Goal: Find specific page/section: Find specific page/section

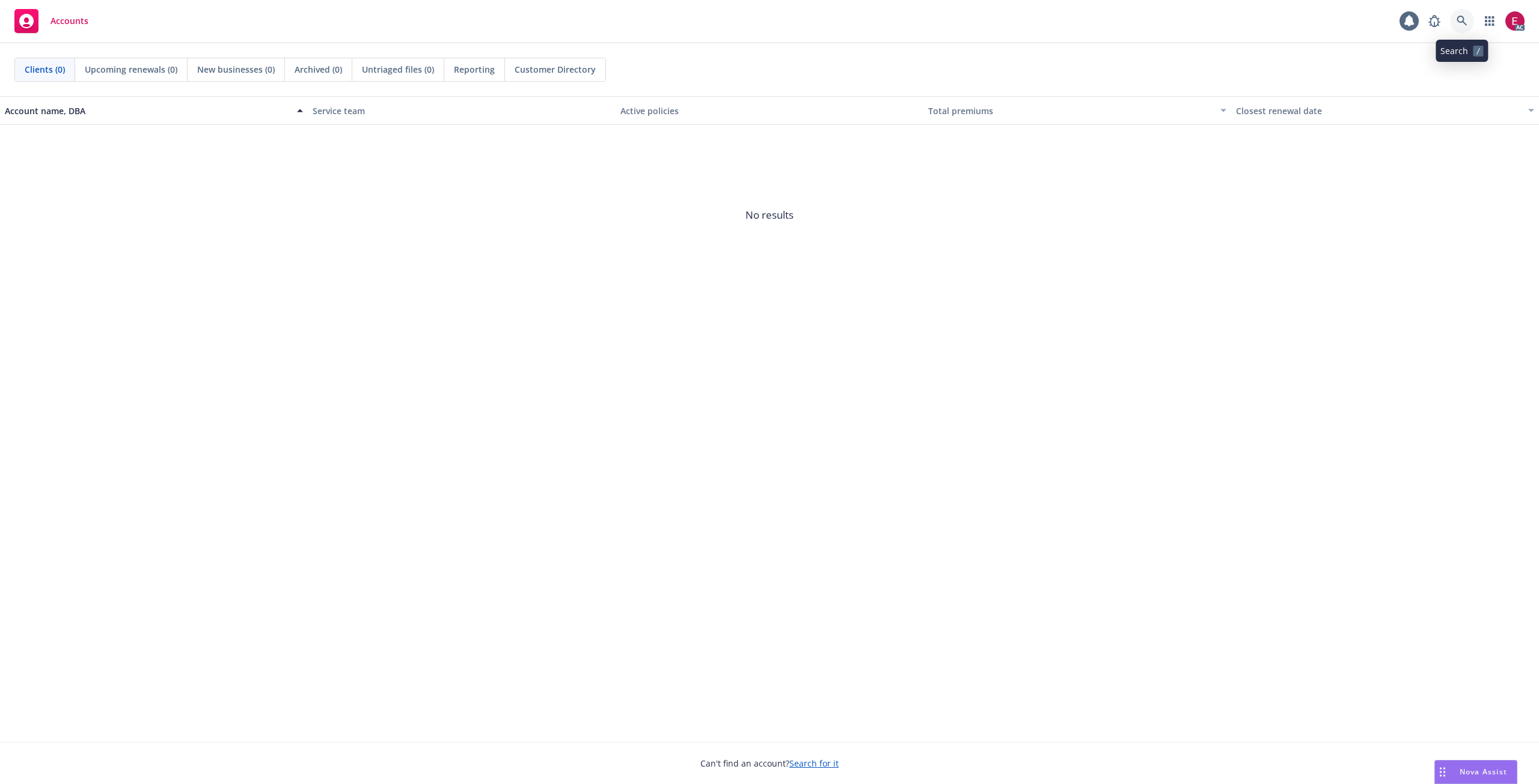
click at [1458, 26] on icon at bounding box center [1462, 22] width 11 height 11
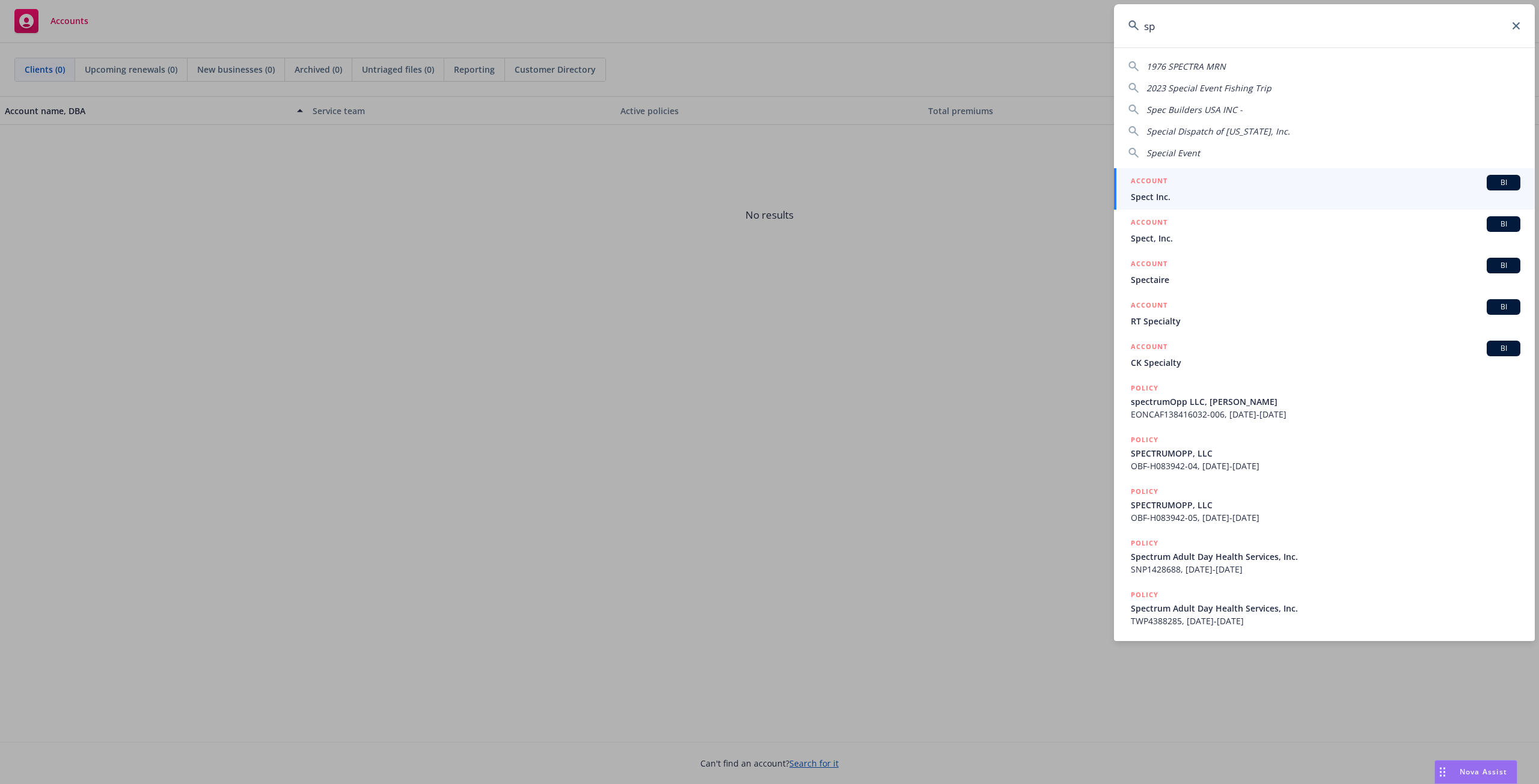
type input "s"
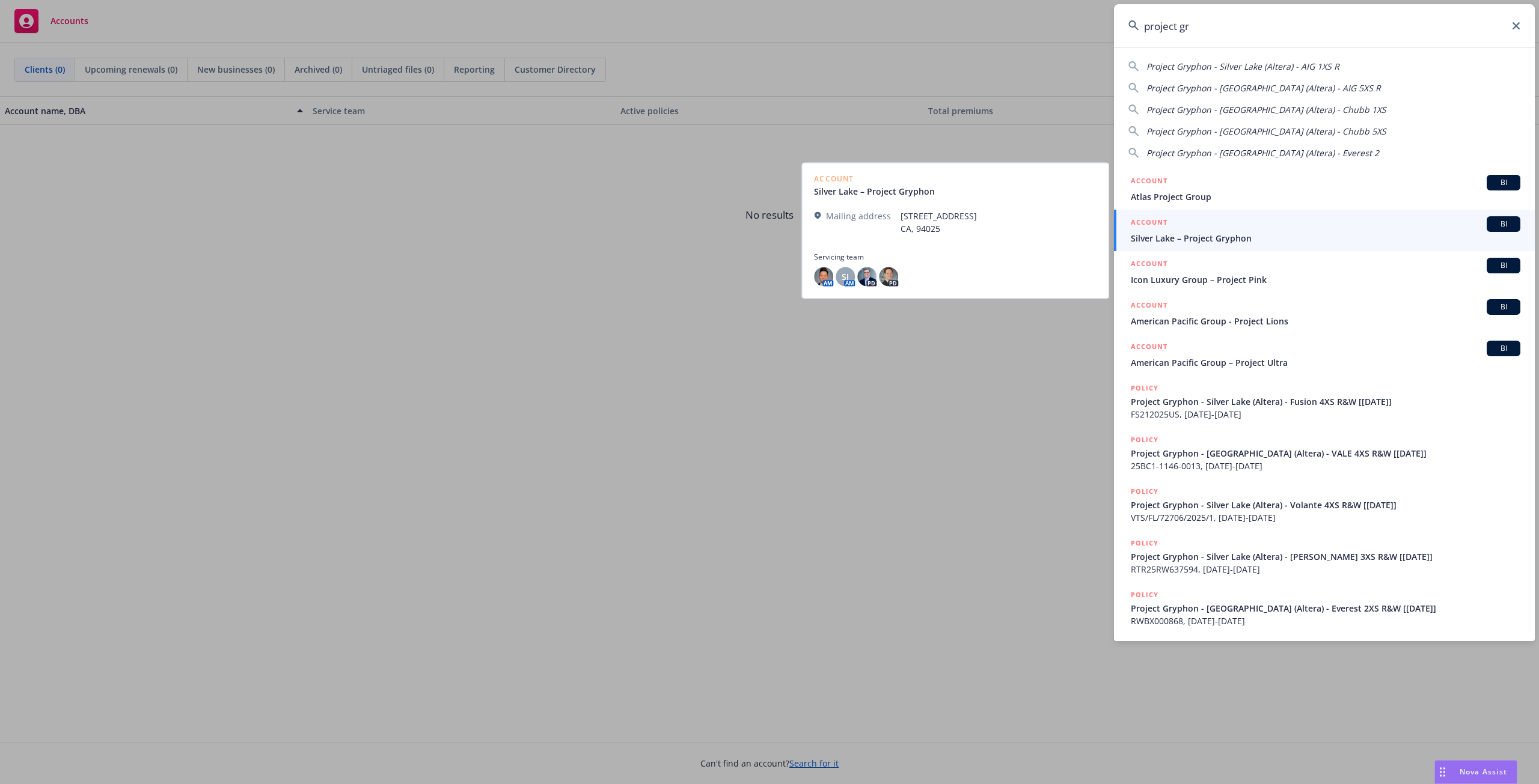
type input "project gr"
click at [1265, 230] on div "ACCOUNT BI" at bounding box center [1325, 224] width 390 height 16
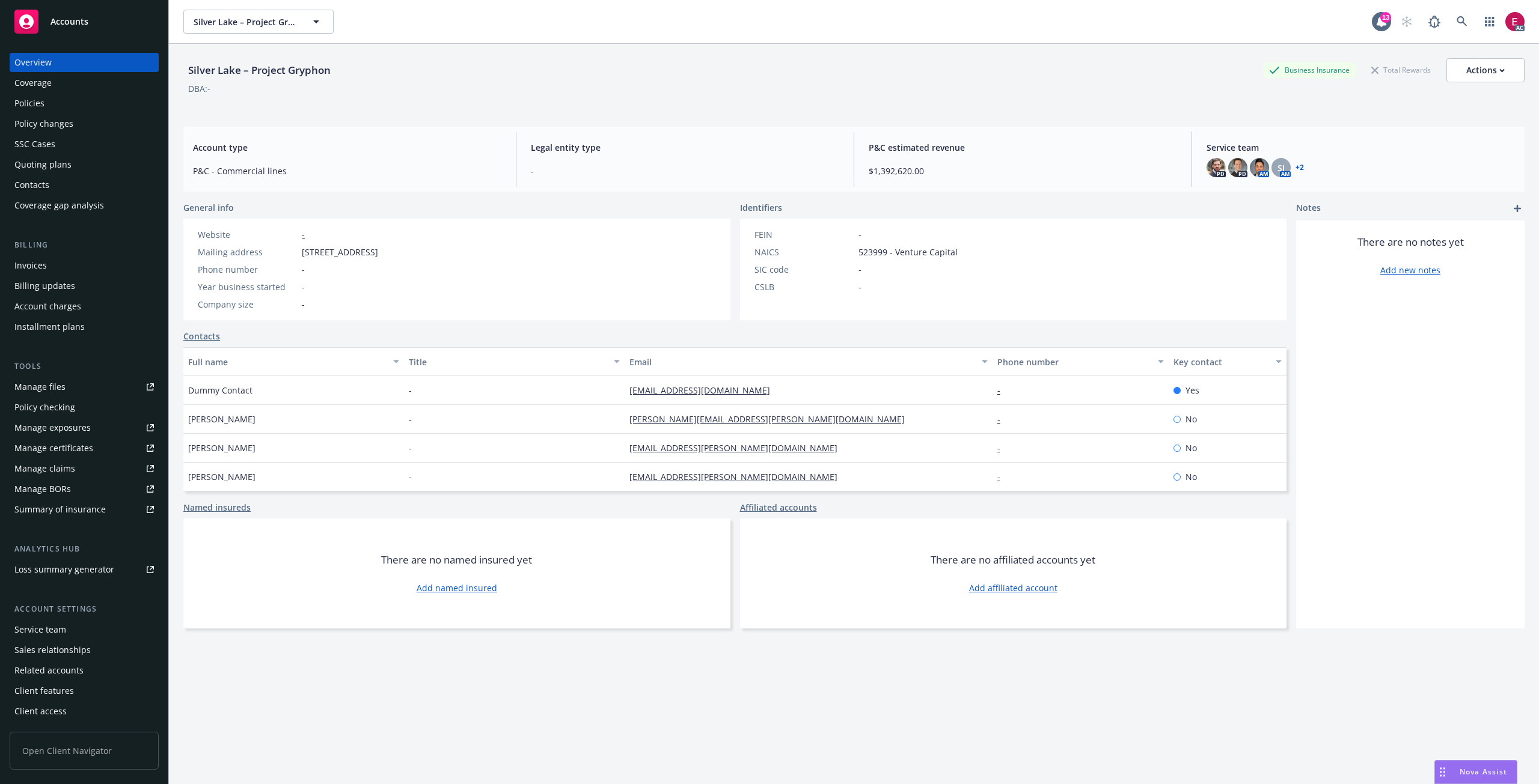
click at [63, 105] on div "Policies" at bounding box center [84, 103] width 139 height 19
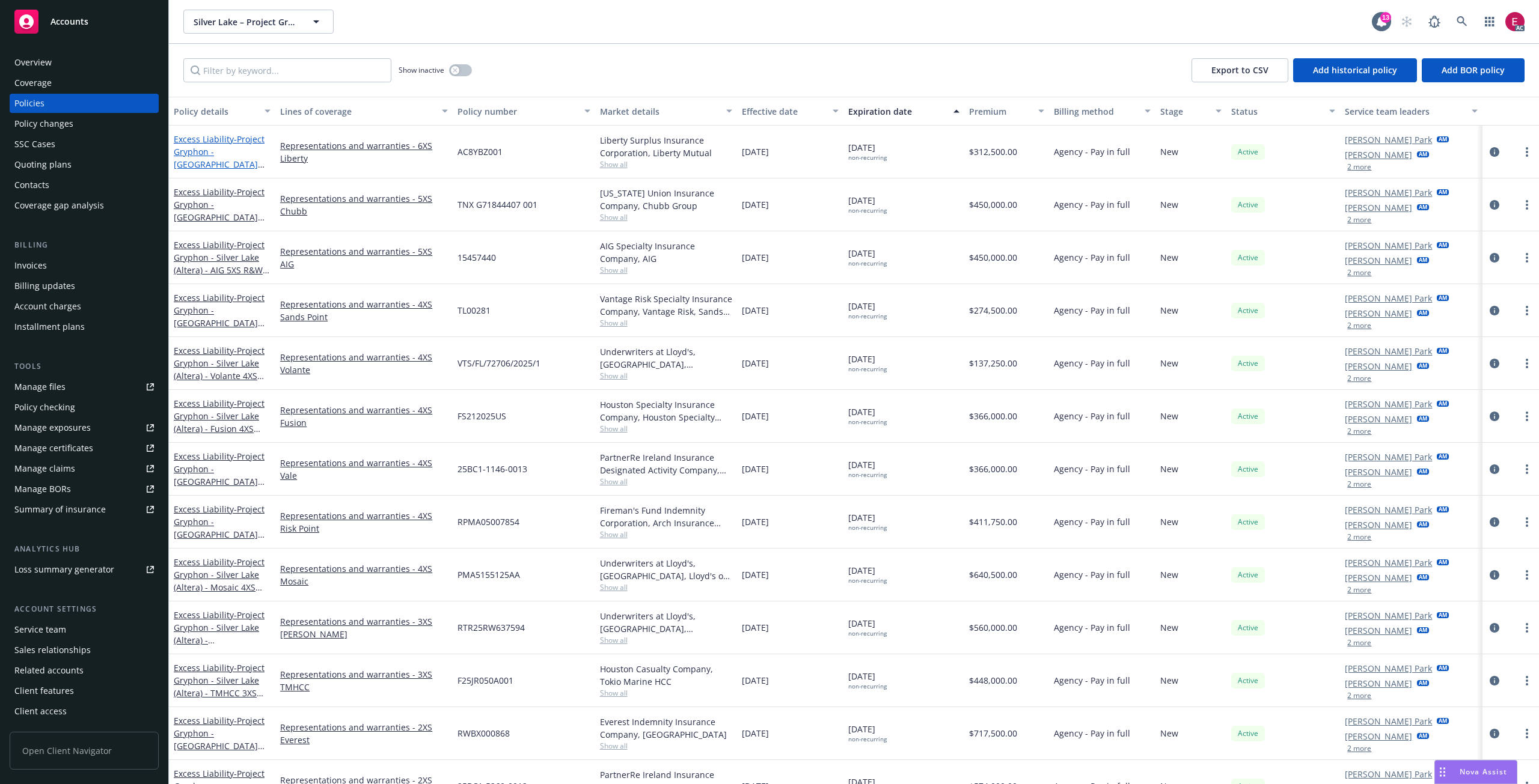
click at [223, 149] on span "- Project Gryphon - [GEOGRAPHIC_DATA] (Altera) - Liberty 6XS R&W [[DATE]]" at bounding box center [218, 164] width 90 height 62
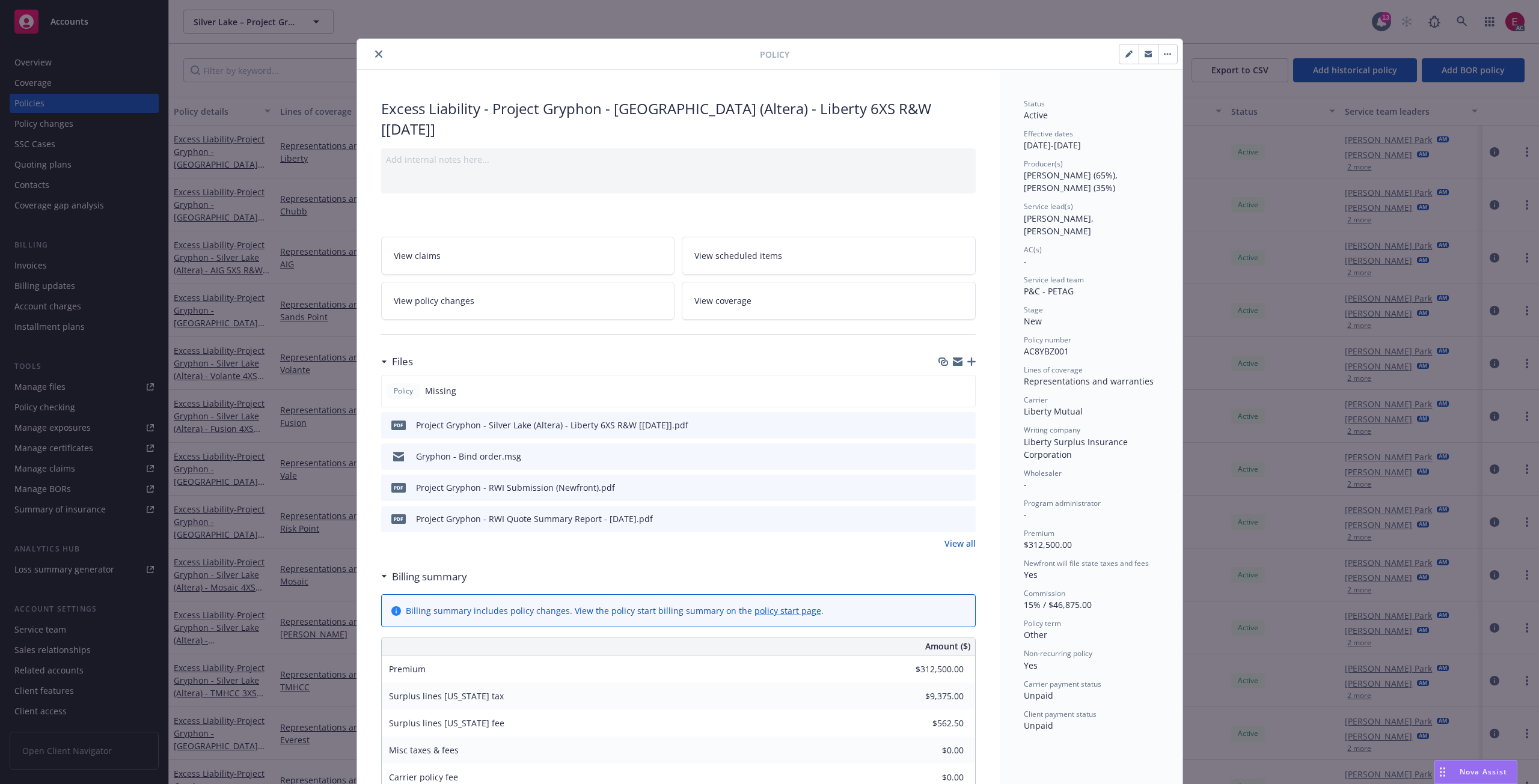
click at [1306, 29] on div "Policy Excess Liability - Project Gryphon - [GEOGRAPHIC_DATA] (Altera) - Libert…" at bounding box center [769, 392] width 1539 height 784
click at [1454, 9] on div "Policy Excess Liability - Project Gryphon - [GEOGRAPHIC_DATA] (Altera) - Libert…" at bounding box center [769, 392] width 1539 height 784
click at [368, 47] on div at bounding box center [560, 54] width 398 height 14
click at [371, 52] on button "close" at bounding box center [379, 54] width 14 height 14
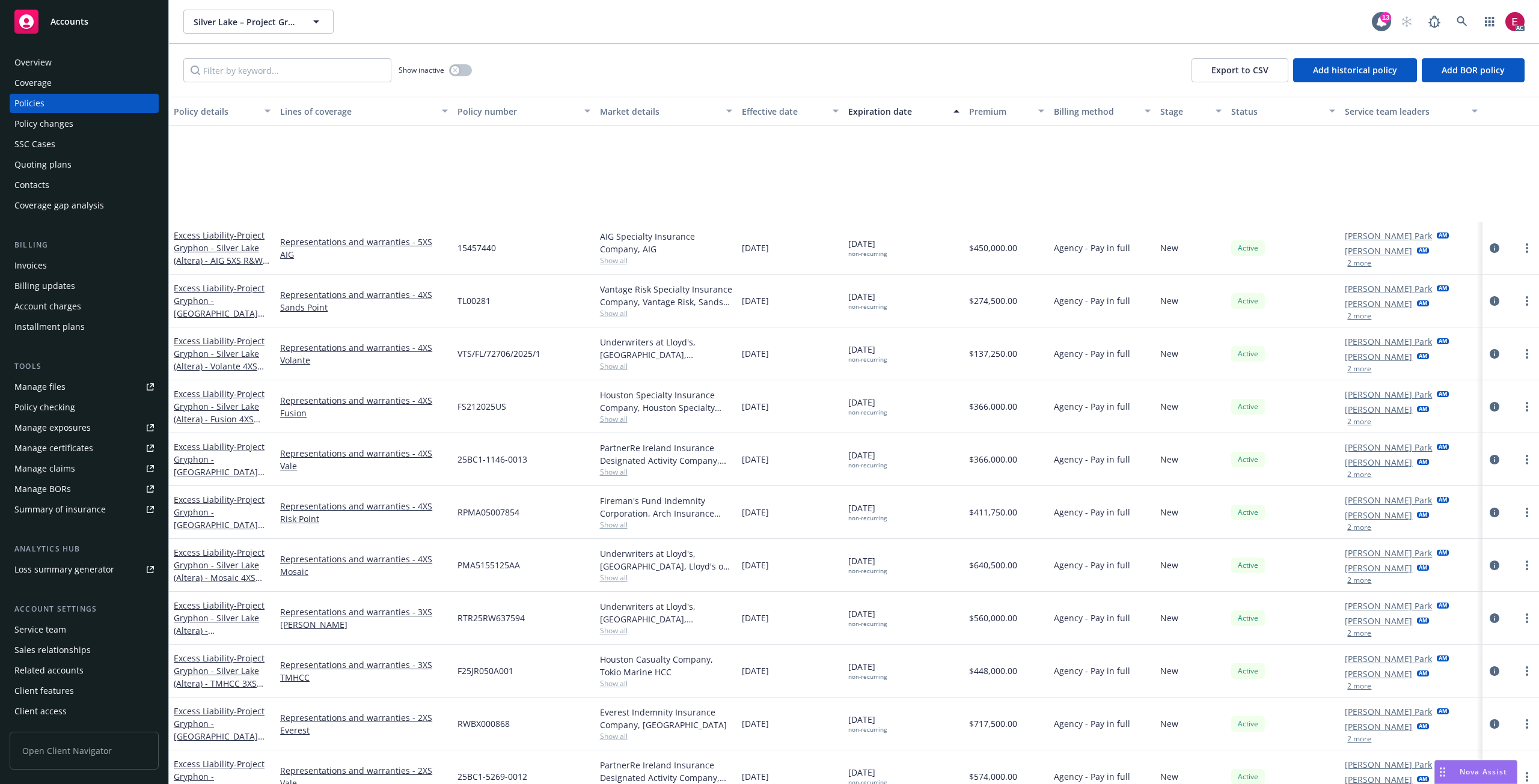
scroll to position [178, 0]
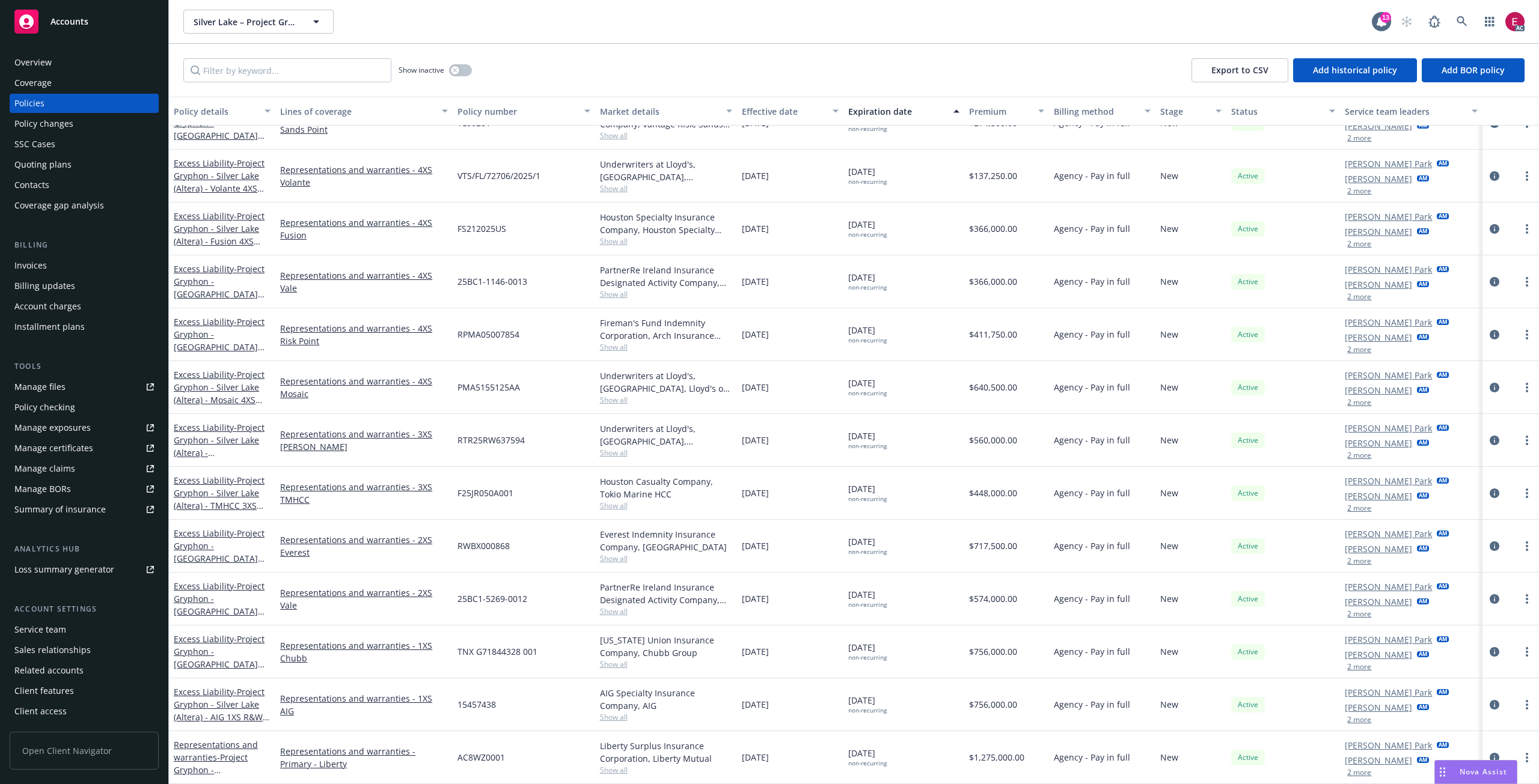
click at [42, 270] on div "Invoices" at bounding box center [30, 266] width 33 height 19
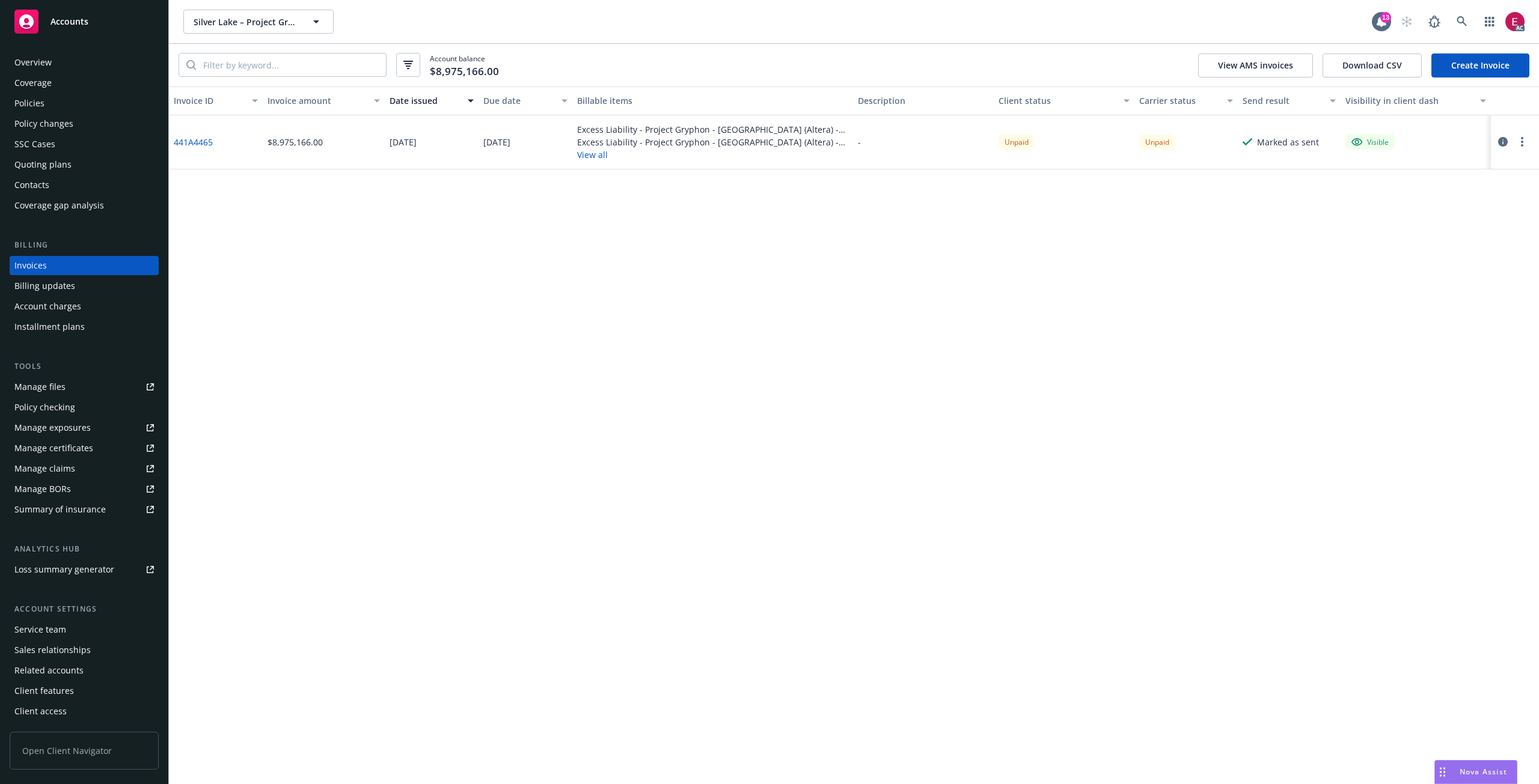
click at [597, 158] on button "View all" at bounding box center [713, 155] width 272 height 13
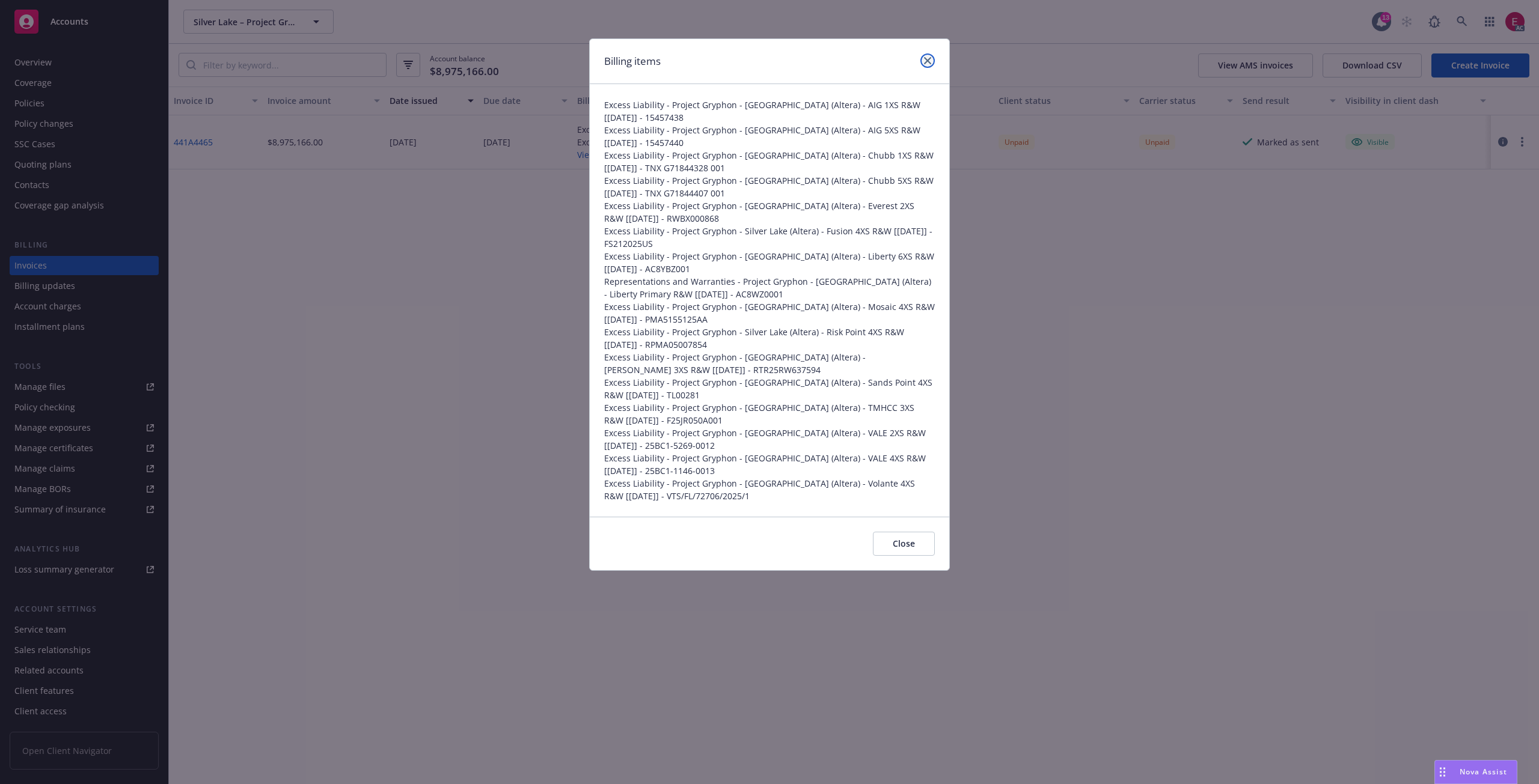
click at [927, 62] on icon "close" at bounding box center [928, 60] width 7 height 7
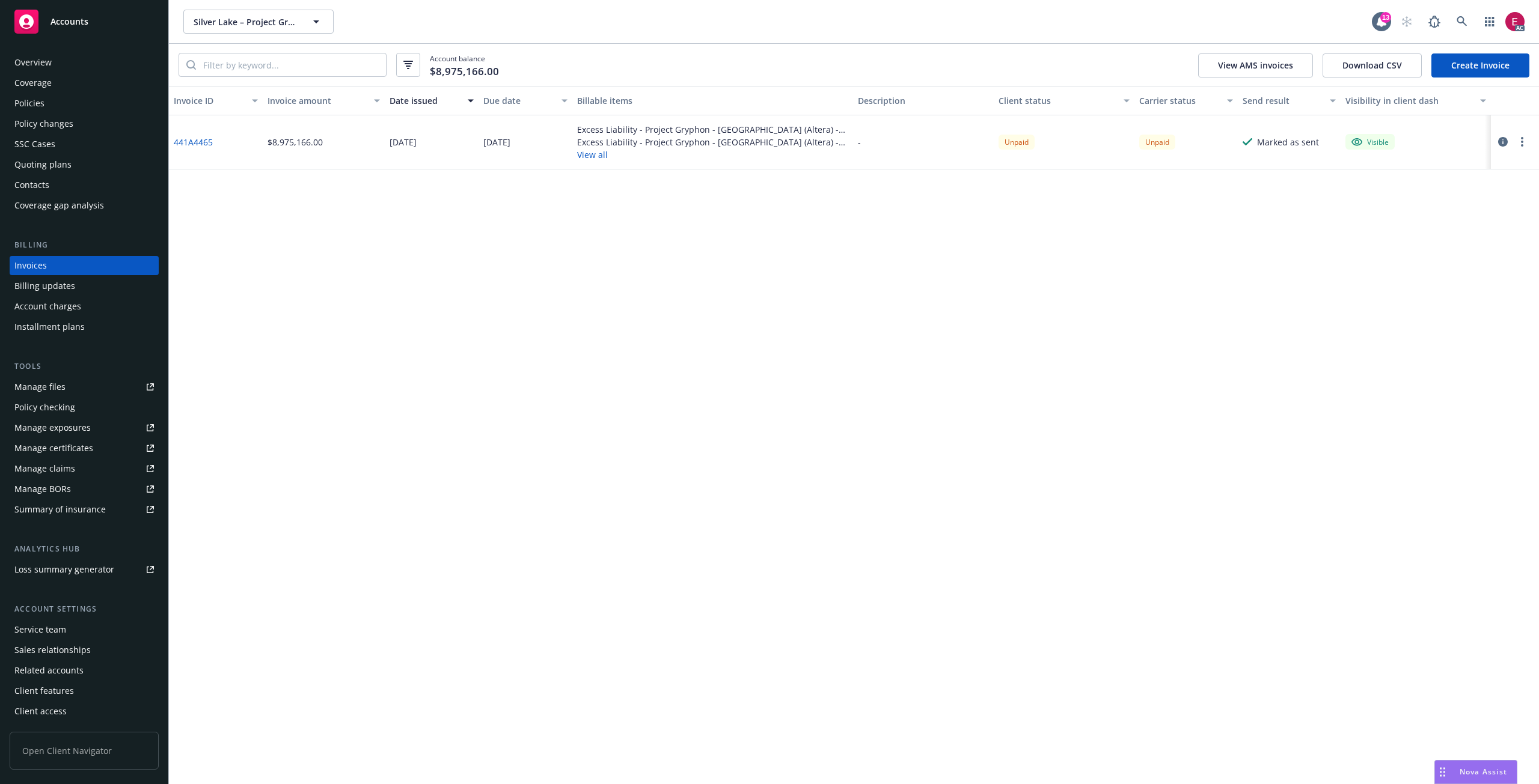
click at [196, 141] on link "441A4465" at bounding box center [193, 142] width 39 height 13
